Goal: Information Seeking & Learning: Compare options

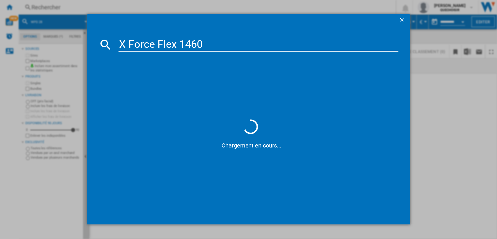
type input "X Force Flex 14 60"
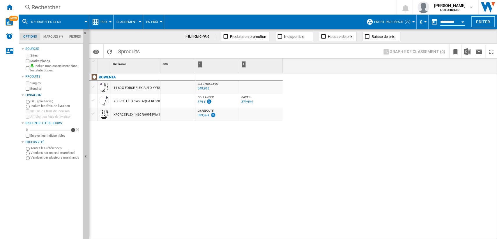
click at [113, 8] on div "Rechercher" at bounding box center [205, 7] width 349 height 8
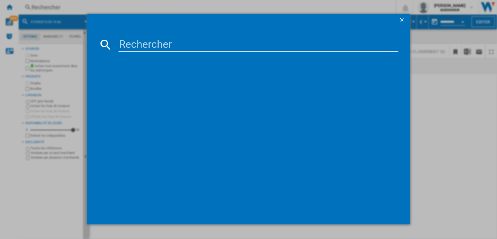
paste input "X Force Flex 14.60"
type input "X Force Flex 15 60"
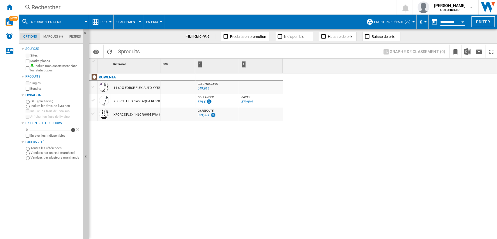
click at [244, 102] on div "379,99 €" at bounding box center [247, 102] width 12 height 4
click at [202, 101] on div "379 €" at bounding box center [202, 102] width 8 height 4
drag, startPoint x: 160, startPoint y: 65, endPoint x: 180, endPoint y: 63, distance: 20.8
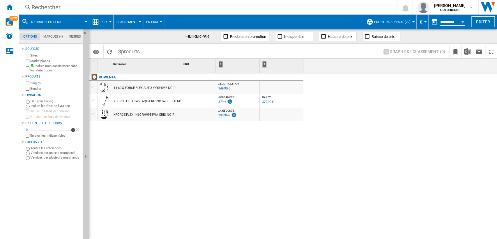
click at [221, 90] on div "349,90 €" at bounding box center [224, 88] width 12 height 4
click at [223, 114] on div "399,96 €" at bounding box center [224, 115] width 12 height 4
